Goal: Task Accomplishment & Management: Use online tool/utility

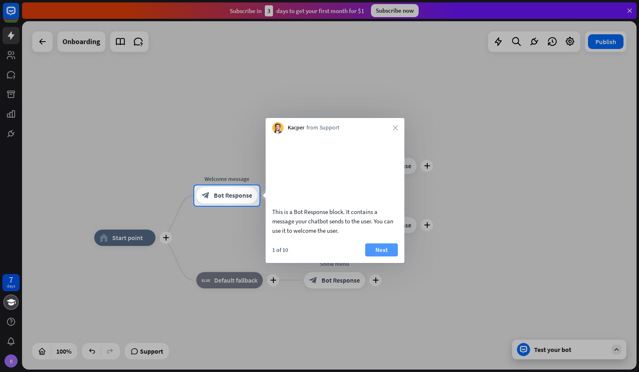
click at [382, 256] on button "Next" at bounding box center [381, 249] width 33 height 13
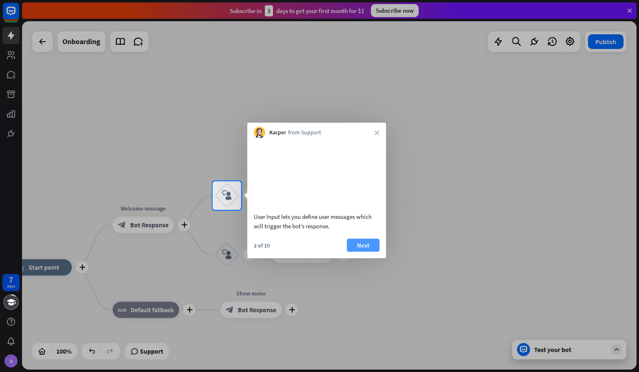
click at [362, 251] on button "Next" at bounding box center [363, 244] width 33 height 13
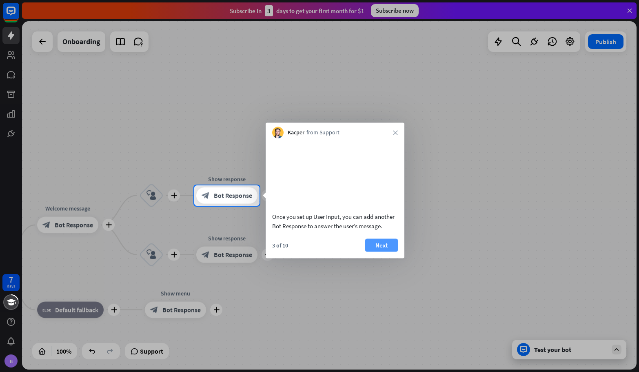
click at [371, 251] on button "Next" at bounding box center [381, 244] width 33 height 13
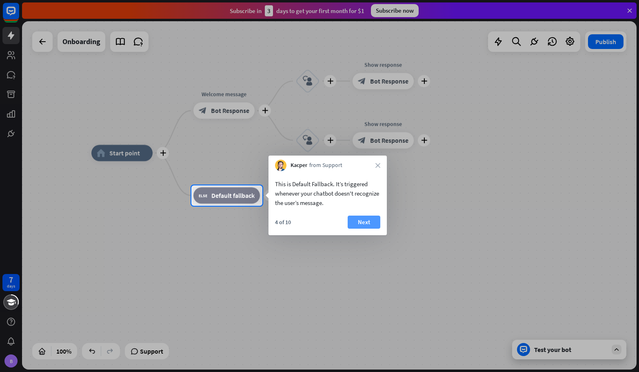
click at [367, 224] on button "Next" at bounding box center [363, 221] width 33 height 13
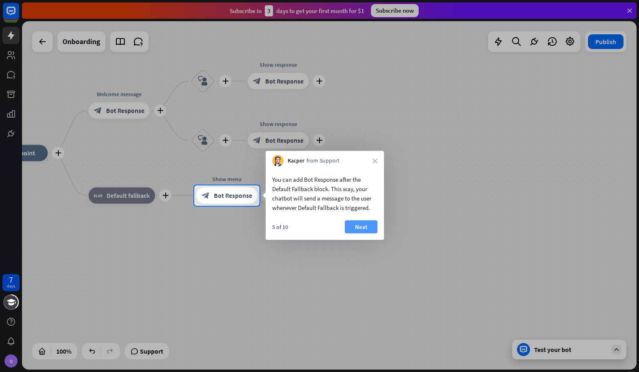
click at [360, 226] on button "Next" at bounding box center [361, 226] width 33 height 13
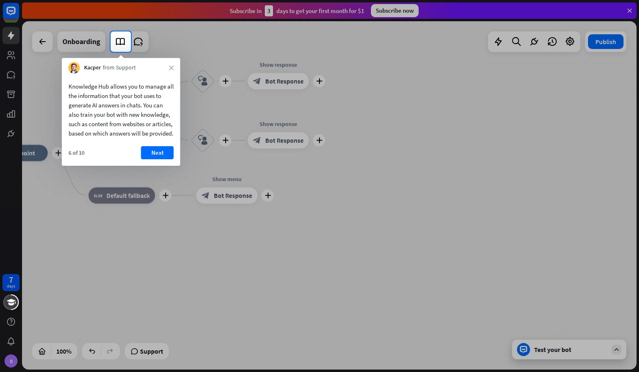
click at [158, 159] on button "Next" at bounding box center [157, 152] width 33 height 13
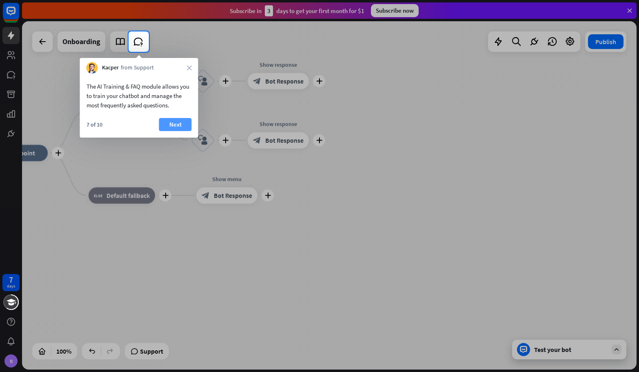
click at [175, 119] on button "Next" at bounding box center [175, 124] width 33 height 13
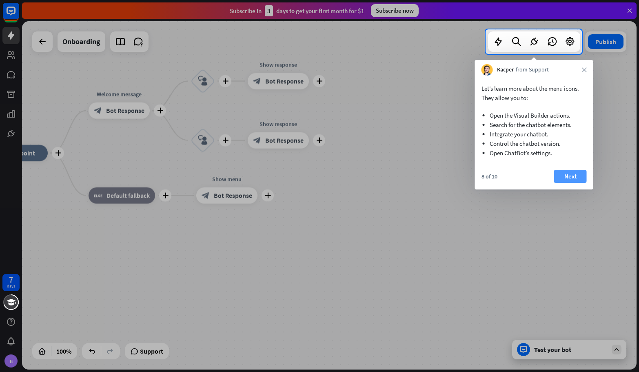
click at [567, 177] on button "Next" at bounding box center [570, 176] width 33 height 13
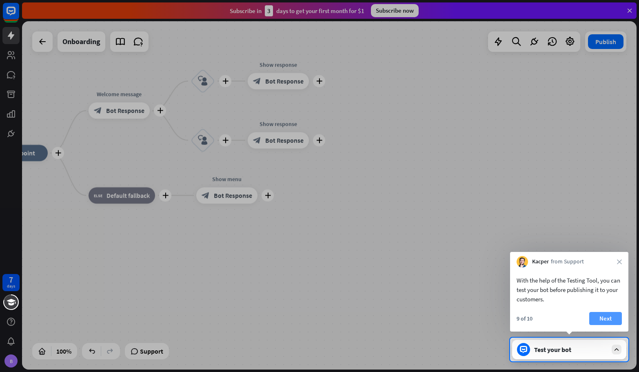
click at [608, 316] on button "Next" at bounding box center [605, 318] width 33 height 13
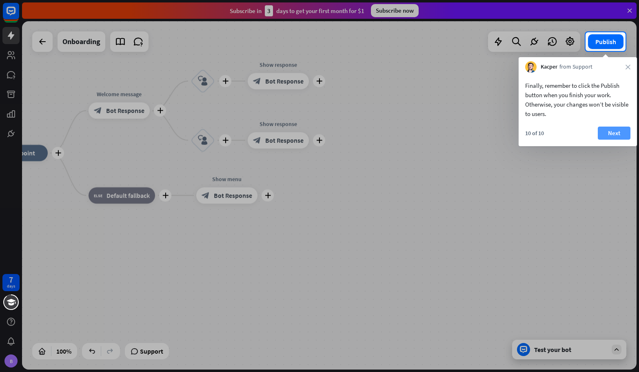
click at [614, 133] on button "Next" at bounding box center [613, 132] width 33 height 13
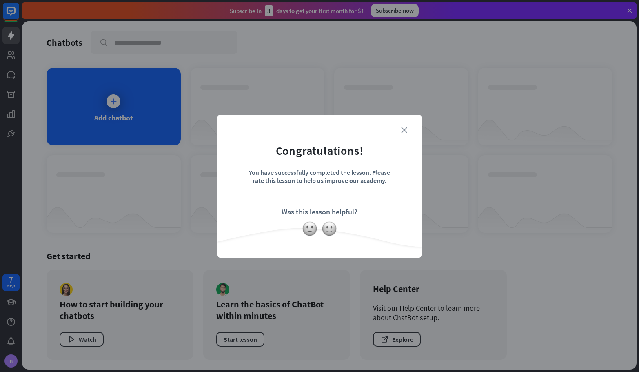
click at [405, 128] on icon "close" at bounding box center [404, 130] width 6 height 6
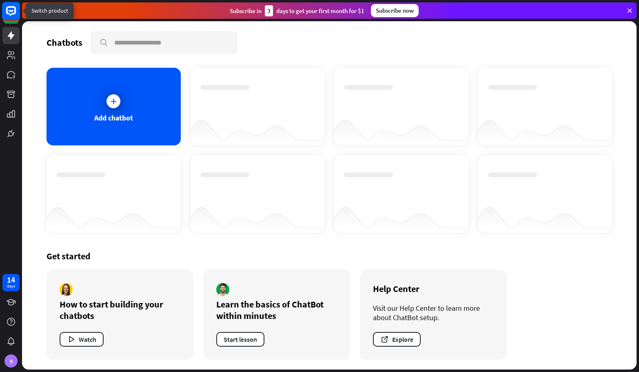
click at [13, 15] on rect at bounding box center [11, 11] width 18 height 18
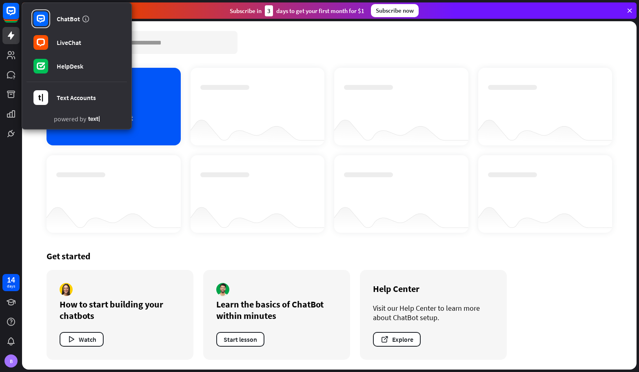
drag, startPoint x: 271, startPoint y: 95, endPoint x: 114, endPoint y: 88, distance: 157.2
click at [271, 95] on div at bounding box center [257, 99] width 115 height 29
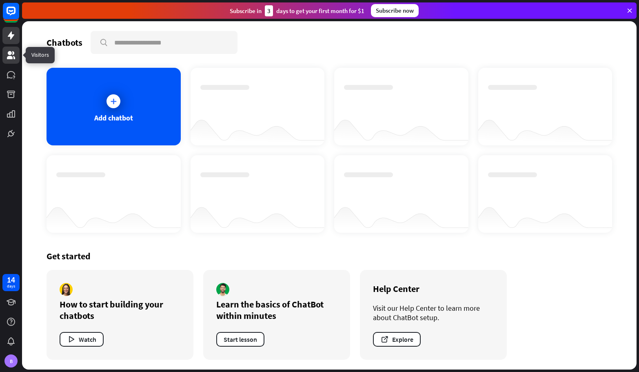
click at [14, 59] on icon at bounding box center [11, 55] width 8 height 8
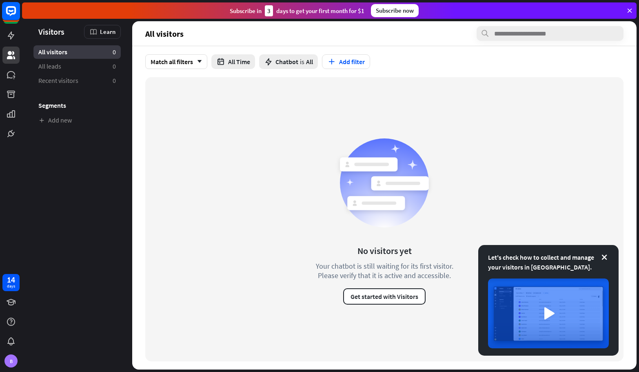
click at [14, 15] on rect at bounding box center [11, 11] width 18 height 18
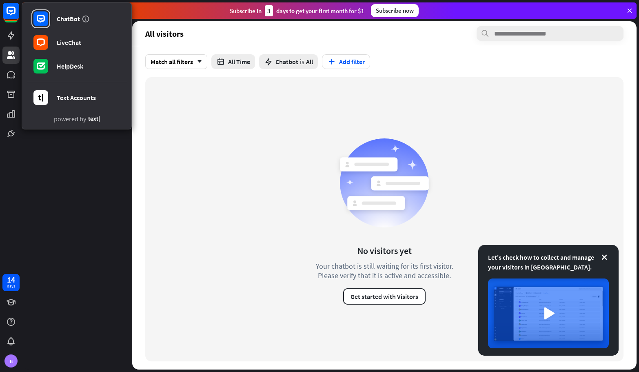
click at [175, 12] on div "Subscribe [DATE] to get your first month for $1 Subscribe now" at bounding box center [329, 10] width 614 height 16
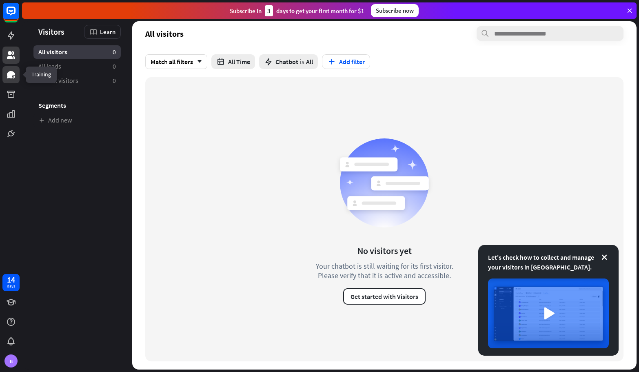
click at [10, 77] on icon at bounding box center [11, 74] width 8 height 7
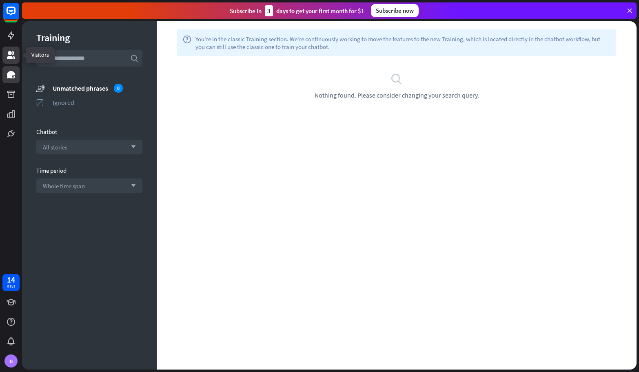
click at [10, 55] on icon at bounding box center [11, 55] width 8 height 8
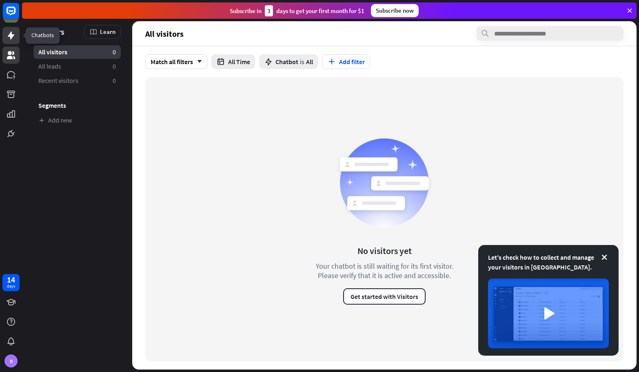
click at [11, 35] on icon at bounding box center [11, 35] width 7 height 8
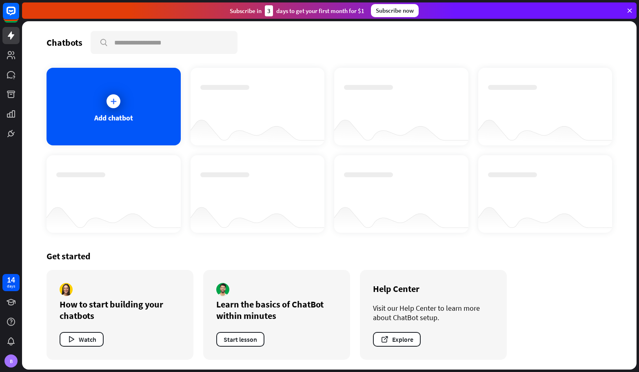
click at [491, 218] on div at bounding box center [545, 216] width 134 height 31
click at [116, 102] on icon at bounding box center [113, 101] width 8 height 8
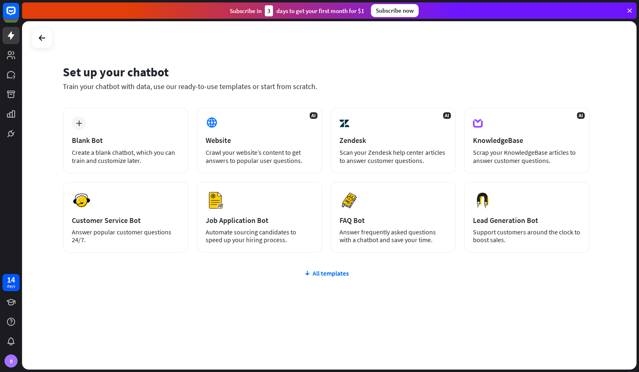
click at [309, 266] on div "plus Blank Bot Create a blank chatbot, which you can train and customize later.…" at bounding box center [326, 228] width 526 height 243
click at [324, 273] on div "All templates" at bounding box center [326, 273] width 526 height 8
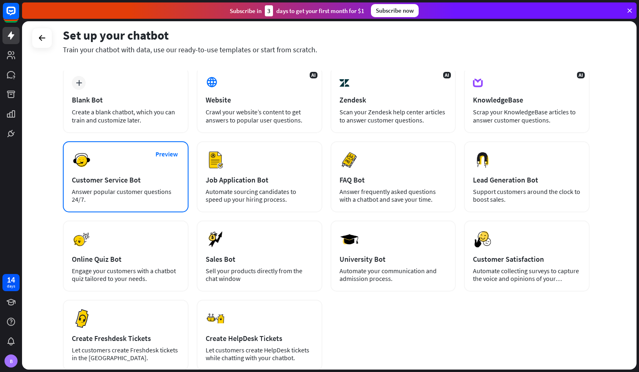
scroll to position [51, 0]
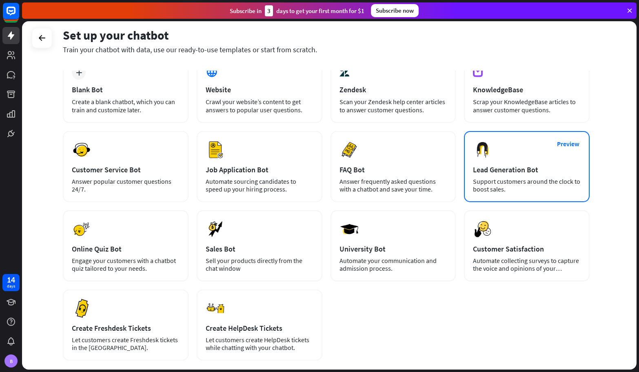
click at [514, 161] on div "Preview Lead Generation Bot Support customers around the clock to boost sales." at bounding box center [527, 166] width 126 height 71
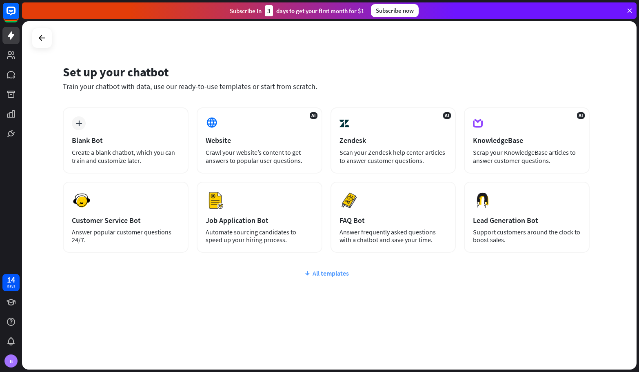
click at [321, 275] on div "All templates" at bounding box center [326, 273] width 526 height 8
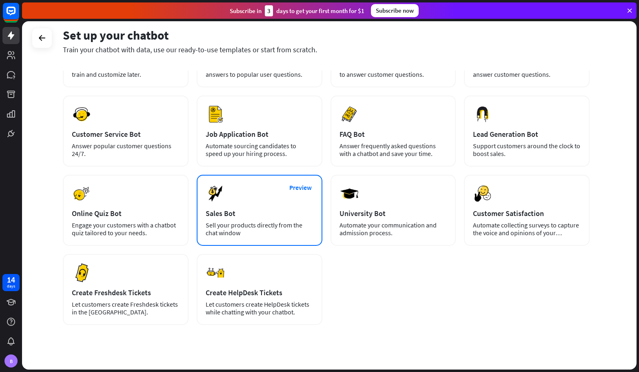
scroll to position [86, 0]
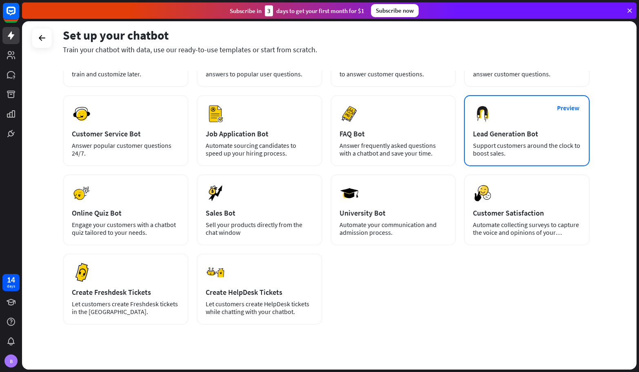
click at [528, 131] on div "Lead Generation Bot" at bounding box center [527, 133] width 108 height 9
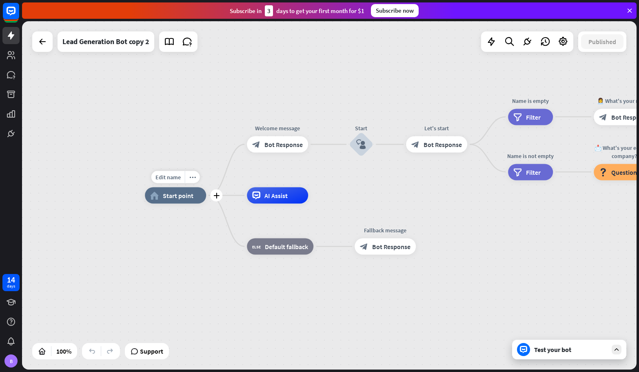
click at [182, 203] on div "Edit name more_horiz plus home_2 Start point" at bounding box center [175, 195] width 61 height 16
click at [198, 177] on div "more_horiz" at bounding box center [192, 177] width 15 height 12
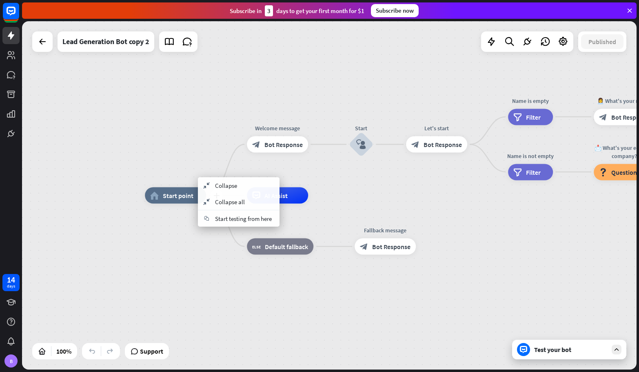
drag, startPoint x: 147, startPoint y: 218, endPoint x: 158, endPoint y: 200, distance: 21.3
click at [148, 203] on div "plus home_2 Start point" at bounding box center [175, 195] width 61 height 16
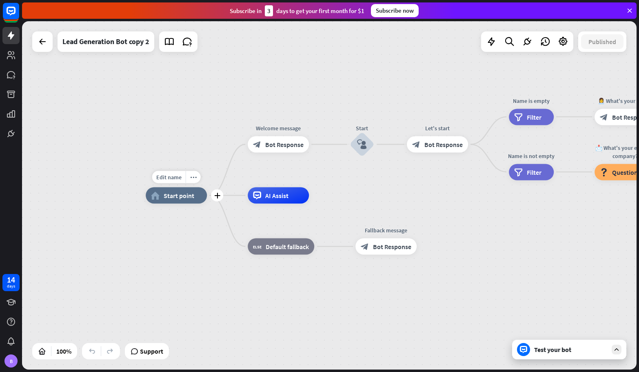
click at [158, 199] on div "home_2 Start point" at bounding box center [176, 195] width 61 height 16
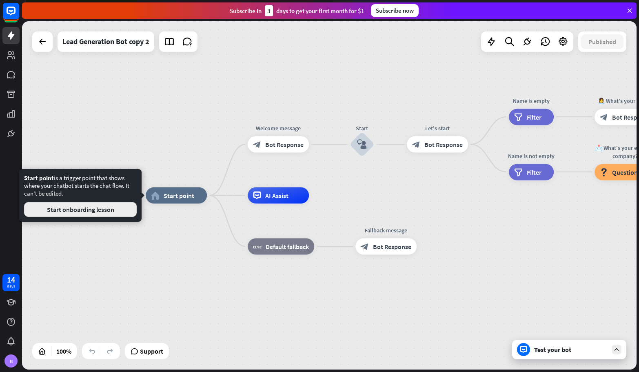
click at [97, 210] on button "Start onboarding lesson" at bounding box center [80, 209] width 113 height 15
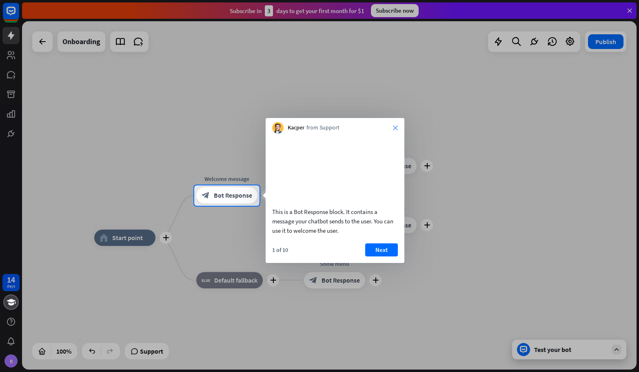
click at [395, 126] on icon "close" at bounding box center [395, 127] width 5 height 5
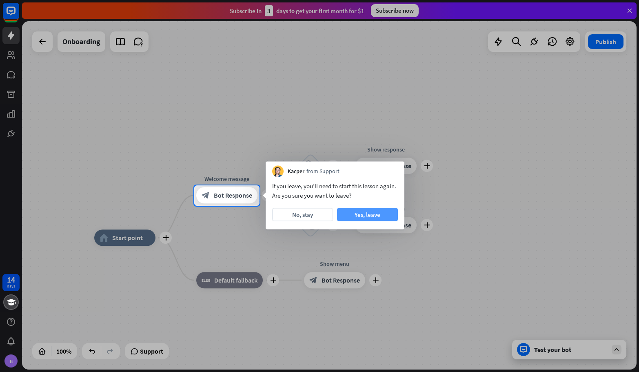
click at [361, 214] on button "Yes, leave" at bounding box center [367, 214] width 61 height 13
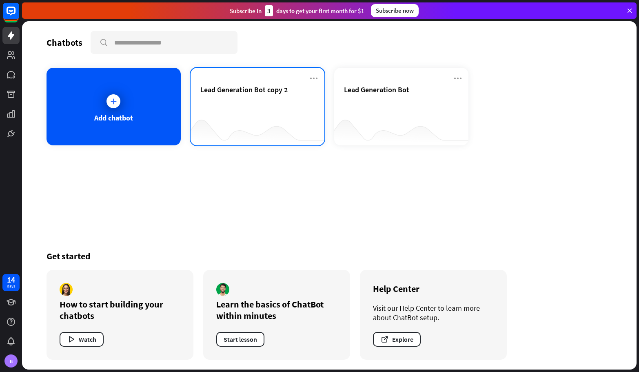
click at [245, 101] on div "Lead Generation Bot copy 2" at bounding box center [257, 99] width 115 height 29
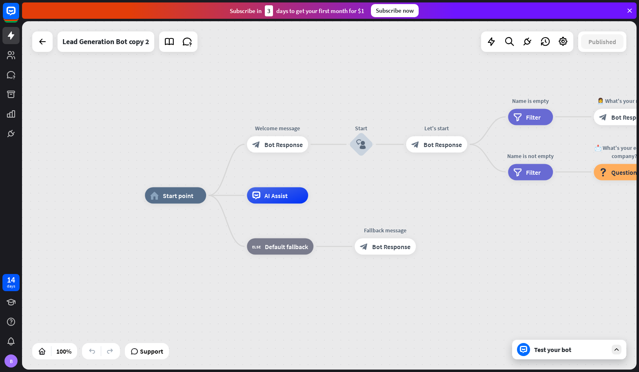
click at [47, 51] on div at bounding box center [42, 41] width 20 height 20
click at [46, 40] on icon at bounding box center [43, 42] width 10 height 10
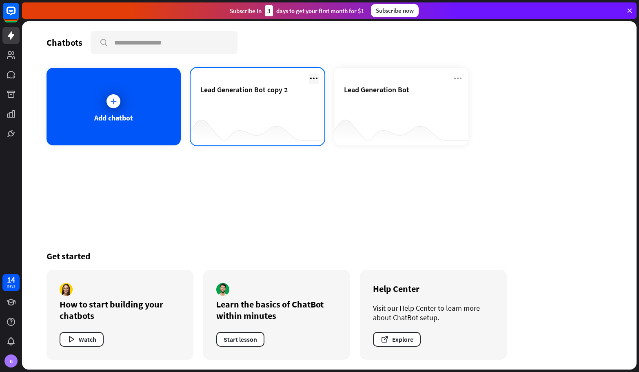
click at [315, 75] on icon at bounding box center [314, 78] width 10 height 10
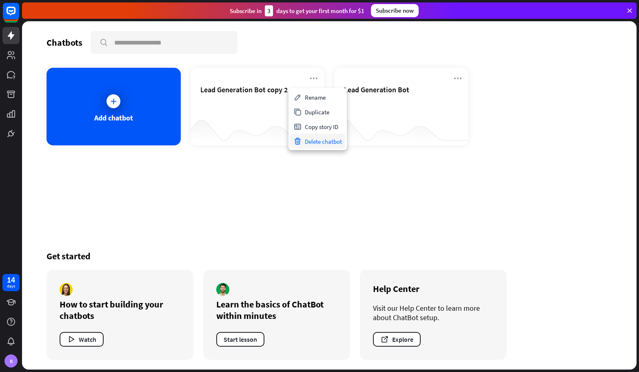
click at [320, 144] on div "Delete chatbot" at bounding box center [317, 141] width 55 height 15
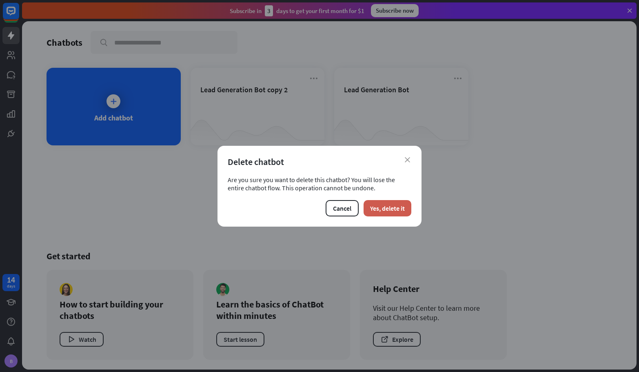
click at [396, 211] on button "Yes, delete it" at bounding box center [387, 208] width 48 height 16
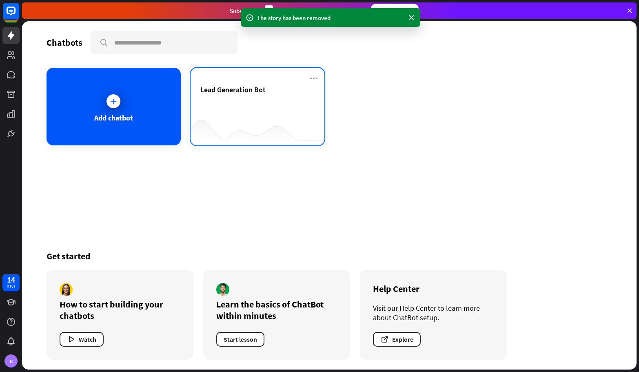
click at [255, 106] on div "Lead Generation Bot" at bounding box center [257, 99] width 115 height 29
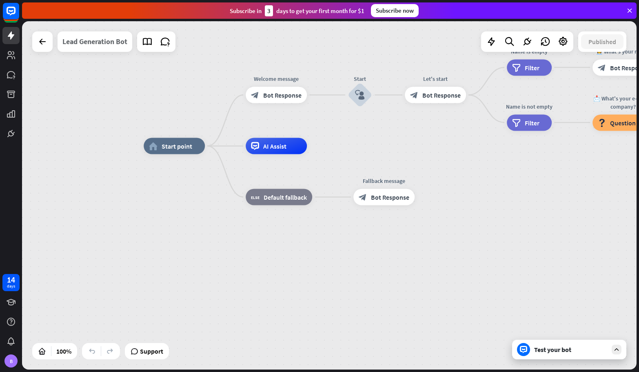
click at [84, 49] on div "Lead Generation Bot" at bounding box center [94, 41] width 65 height 20
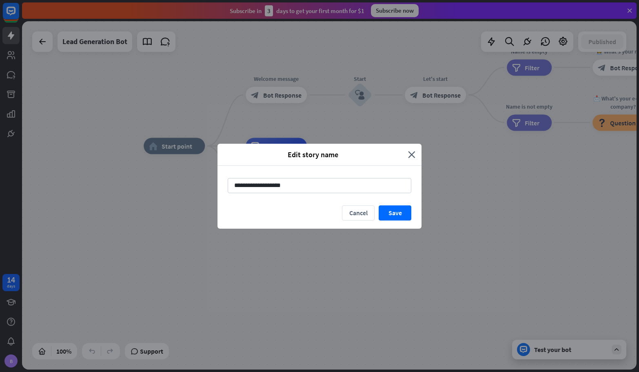
click at [415, 153] on div "Edit story name close" at bounding box center [319, 155] width 204 height 22
click at [411, 154] on icon "close" at bounding box center [411, 154] width 7 height 9
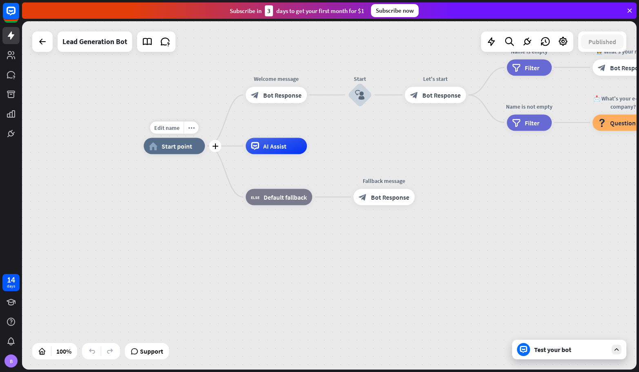
click at [175, 148] on span "Start point" at bounding box center [176, 146] width 31 height 8
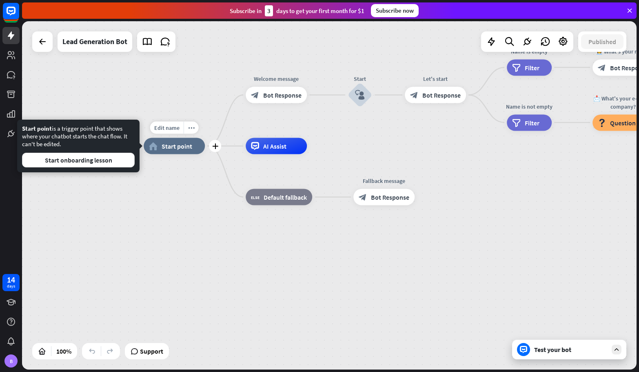
click at [157, 148] on icon "home_2" at bounding box center [153, 146] width 9 height 8
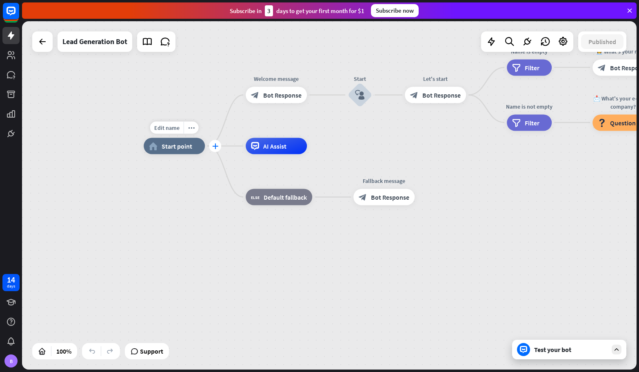
click at [213, 148] on icon "plus" at bounding box center [215, 146] width 6 height 6
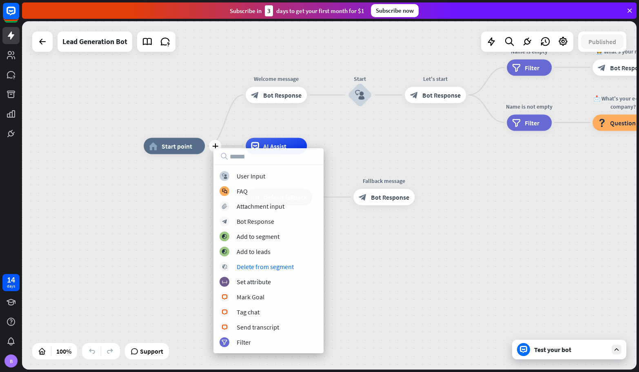
click at [409, 249] on div "plus home_2 Start point Welcome message block_bot_response Bot Response Start b…" at bounding box center [451, 320] width 614 height 348
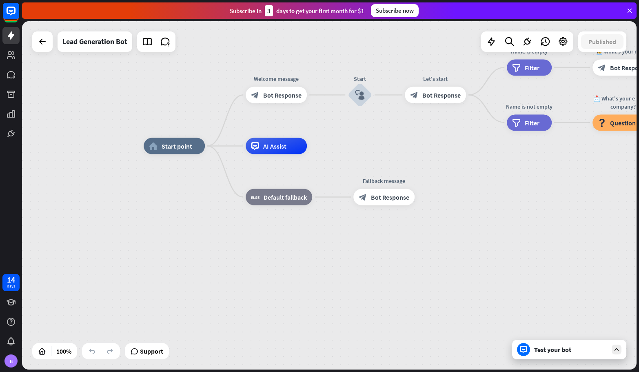
click at [615, 350] on icon at bounding box center [616, 348] width 7 height 7
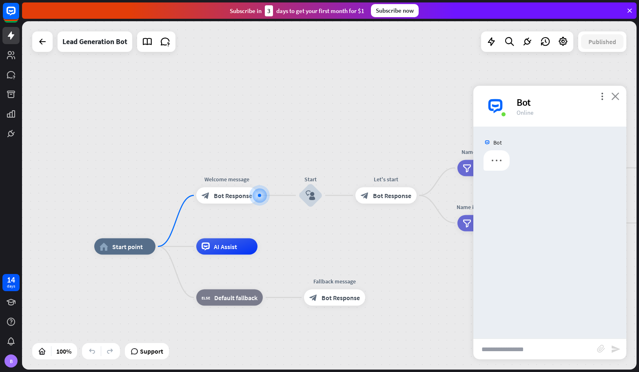
click at [618, 98] on icon "close" at bounding box center [615, 96] width 8 height 8
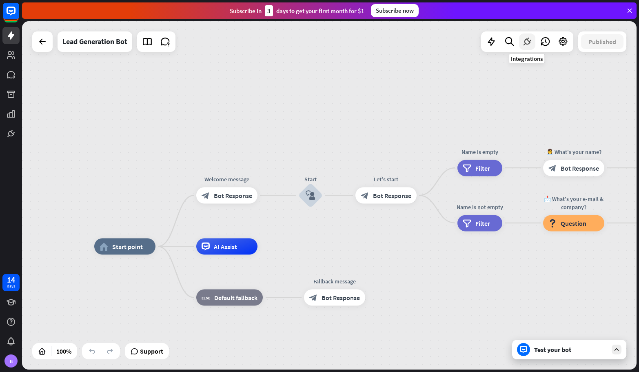
click at [523, 41] on icon at bounding box center [527, 41] width 11 height 11
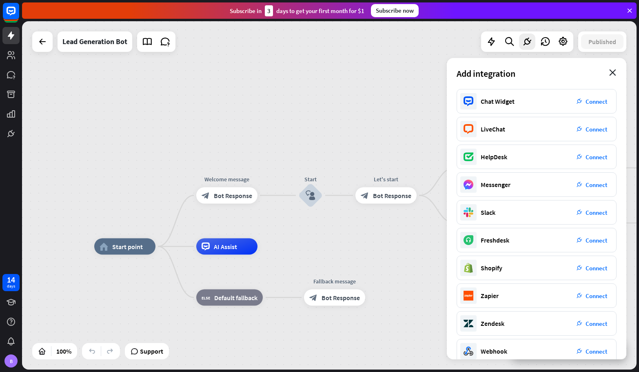
click at [611, 71] on icon "close" at bounding box center [612, 72] width 7 height 7
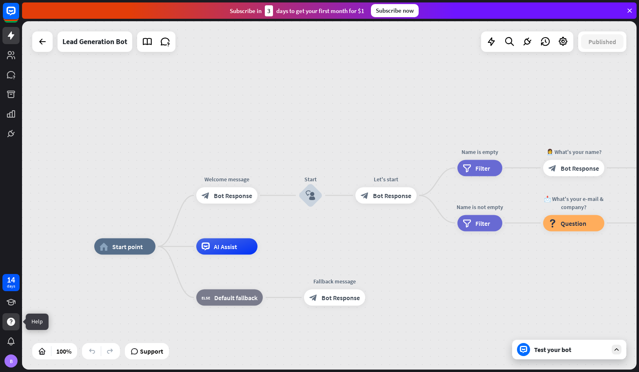
click at [15, 321] on icon at bounding box center [11, 321] width 8 height 8
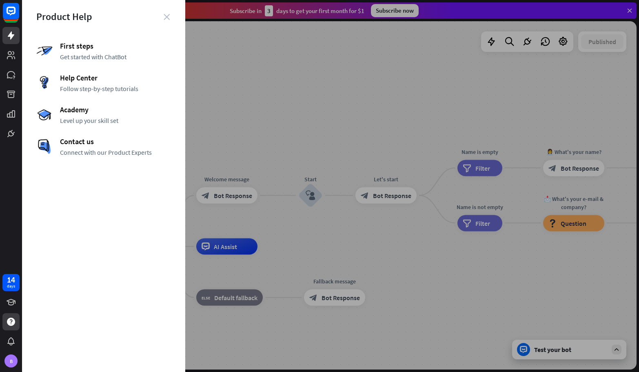
click at [164, 18] on icon "close" at bounding box center [167, 17] width 6 height 6
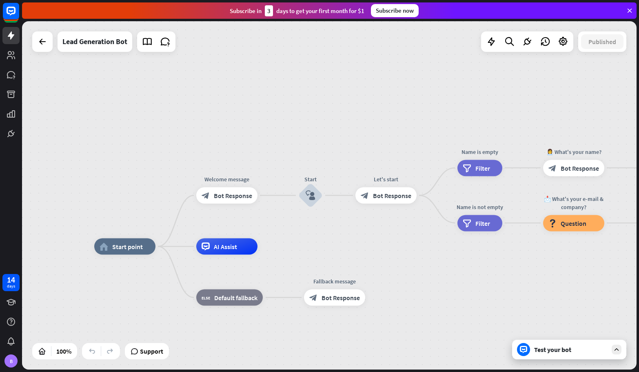
click at [166, 16] on div "close Product Help First steps Get started with ChatBot Help Center Follow step…" at bounding box center [330, 186] width 617 height 372
click at [14, 126] on link at bounding box center [10, 133] width 17 height 17
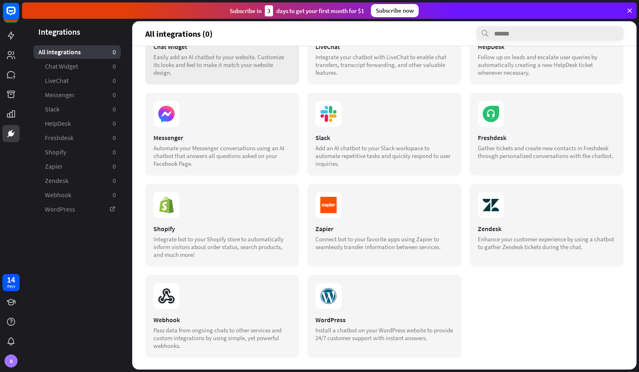
scroll to position [59, 0]
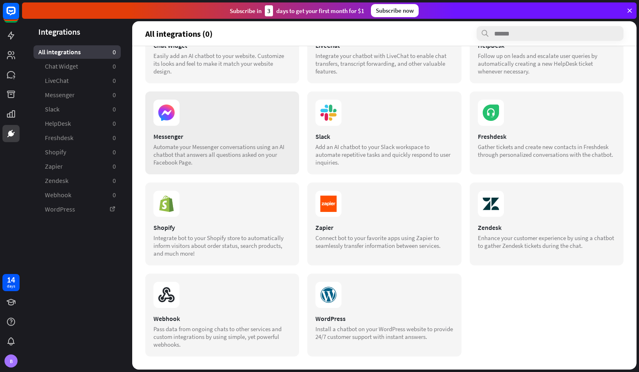
click at [217, 126] on div "Messenger Automate your Messenger conversations using an AI chatbot that answer…" at bounding box center [222, 132] width 154 height 83
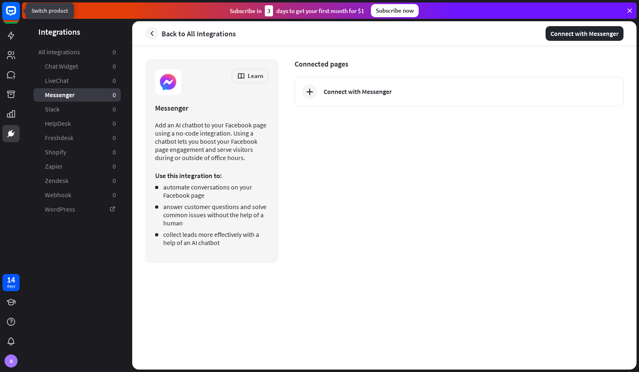
click at [13, 11] on rect at bounding box center [11, 11] width 18 height 18
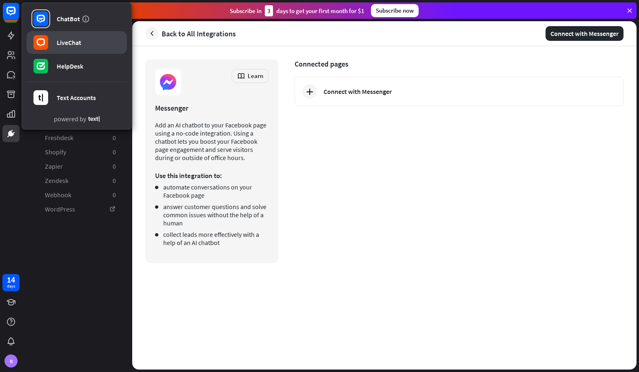
click at [87, 47] on link "LiveChat" at bounding box center [77, 42] width 100 height 23
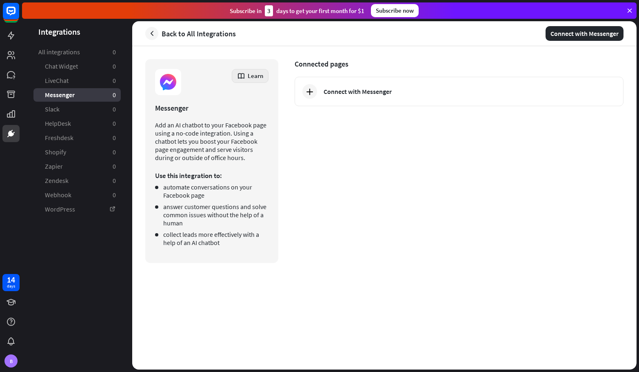
click at [260, 74] on span "Learn" at bounding box center [255, 76] width 15 height 8
click at [275, 101] on div "Installation guidelines" at bounding box center [267, 98] width 57 height 16
